Goal: Transaction & Acquisition: Purchase product/service

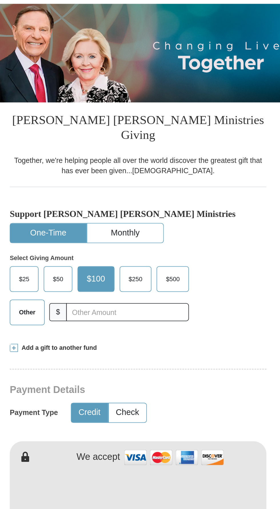
scroll to position [2, 0]
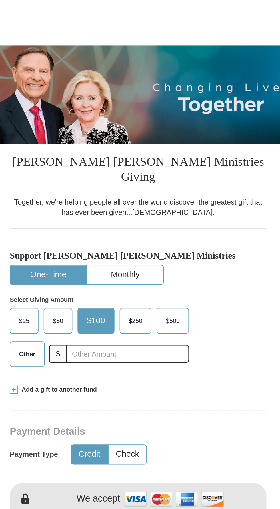
click at [77, 231] on span "Other" at bounding box center [78, 235] width 15 height 9
click at [0, 0] on input "Other" at bounding box center [0, 0] width 0 height 0
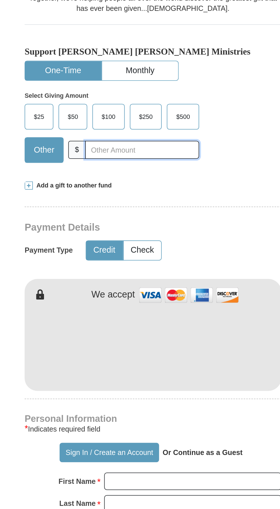
type input "44.00"
click at [102, 252] on span "Add a gift to another fund" at bounding box center [95, 254] width 44 height 5
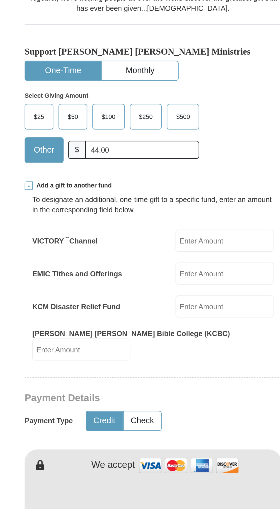
click at [110, 301] on label "EMIC Tithes and Offerings" at bounding box center [98, 304] width 50 height 6
click at [153, 298] on input "EMIC Tithes and Offerings" at bounding box center [180, 304] width 55 height 12
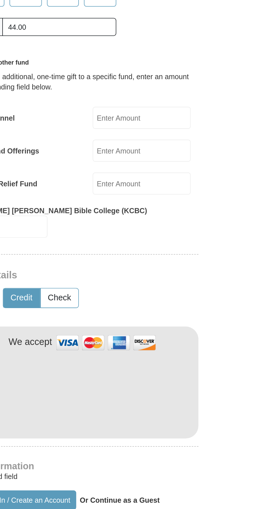
type input "45.00"
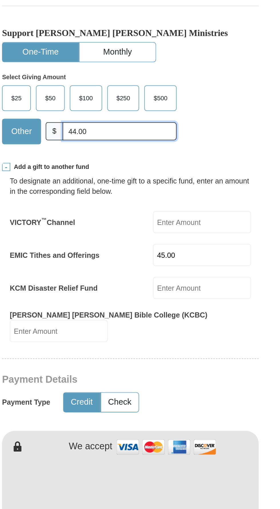
click at [135, 230] on input "44.00" at bounding box center [133, 235] width 63 height 10
type input "4"
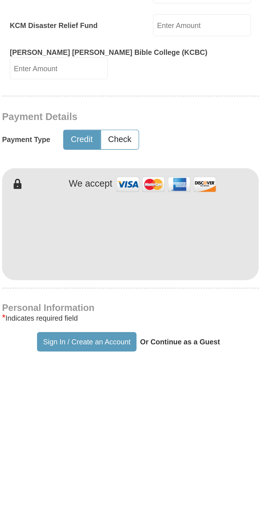
scroll to position [3, 0]
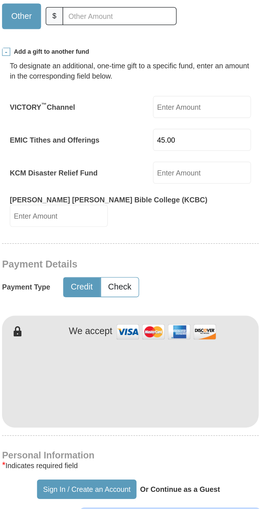
type input "[PERSON_NAME]"
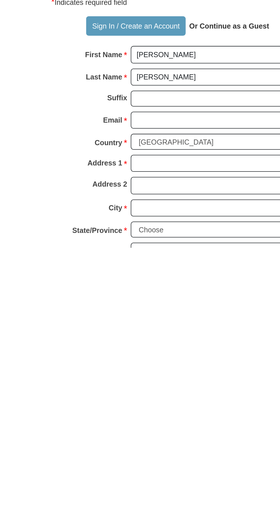
scroll to position [121, 0]
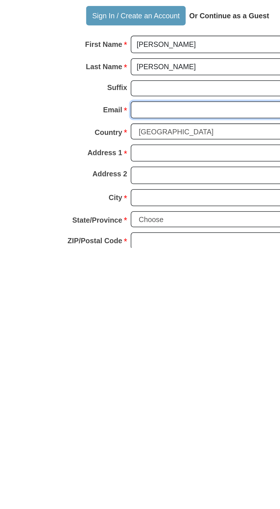
click at [153, 428] on input "Email *" at bounding box center [162, 433] width 99 height 10
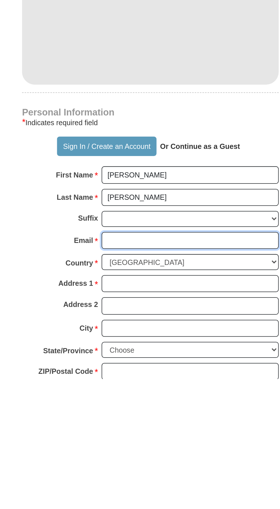
scroll to position [121, 0]
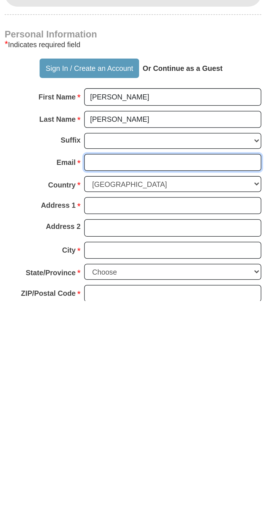
type input "[EMAIL_ADDRESS][DOMAIN_NAME]"
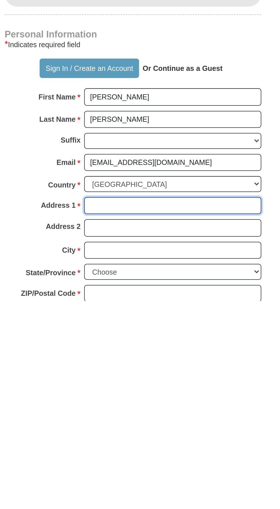
type input "[STREET_ADDRESS]"
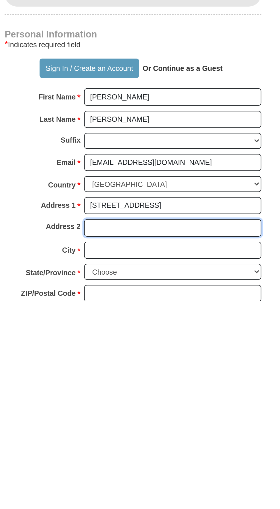
type input "435"
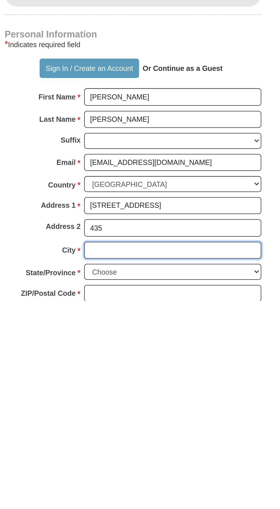
type input "Columbus"
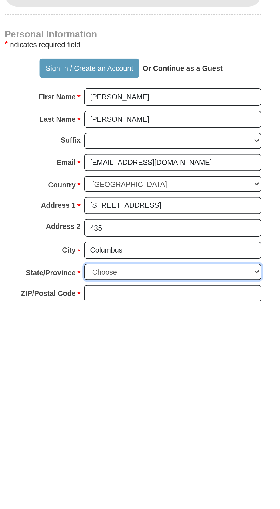
select select "OH"
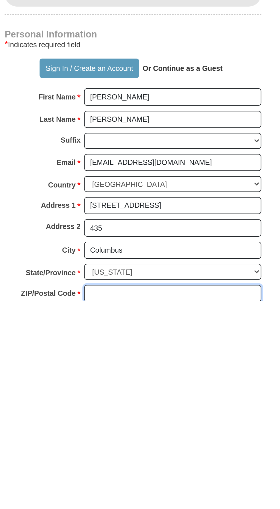
type input "43212"
type input "2094228057"
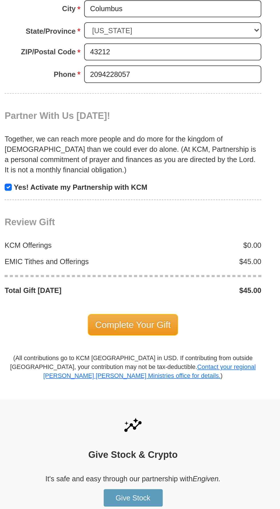
scroll to position [378, 0]
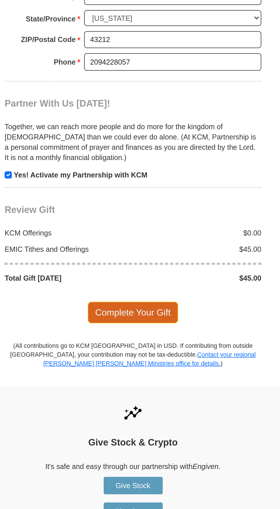
click at [143, 394] on span "Complete Your Gift" at bounding box center [140, 400] width 51 height 12
